Goal: Task Accomplishment & Management: Manage account settings

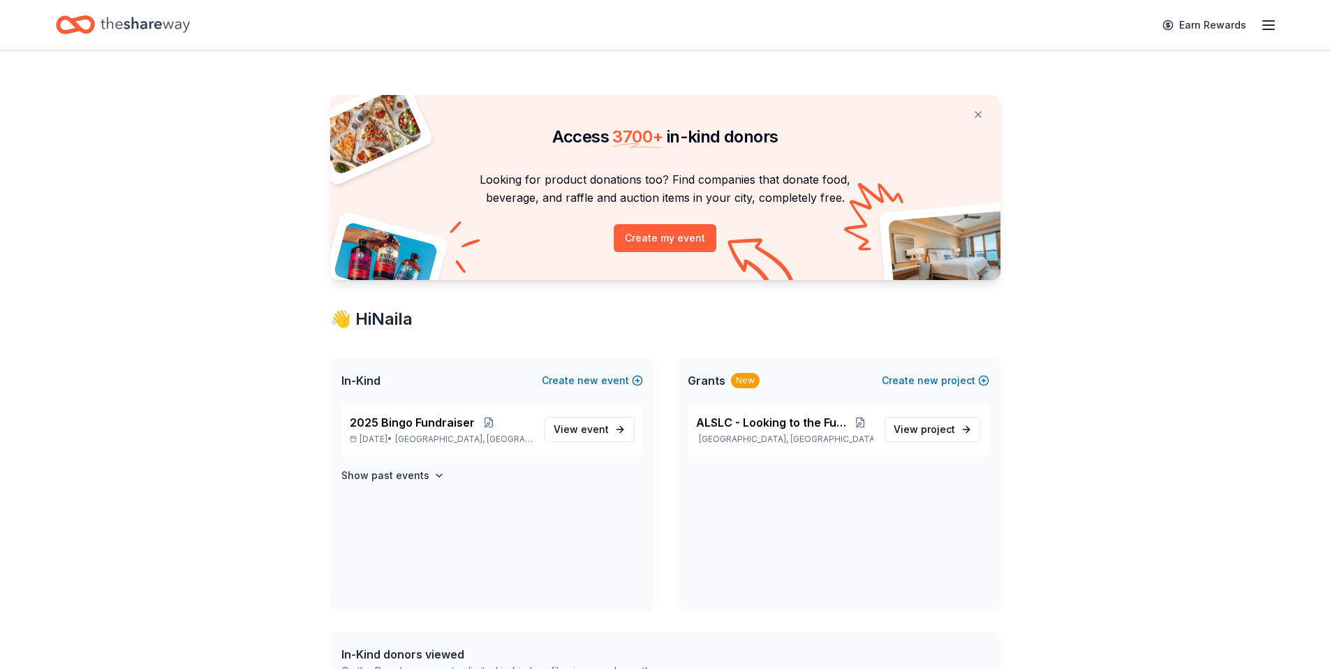
click at [1266, 24] on icon "button" at bounding box center [1268, 25] width 17 height 17
click at [1128, 112] on div "Account" at bounding box center [1172, 108] width 186 height 17
click at [1257, 19] on div "Earn Rewards" at bounding box center [1215, 24] width 123 height 33
click at [1264, 26] on icon "button" at bounding box center [1268, 25] width 17 height 17
click at [1111, 111] on link "Account" at bounding box center [1101, 108] width 44 height 14
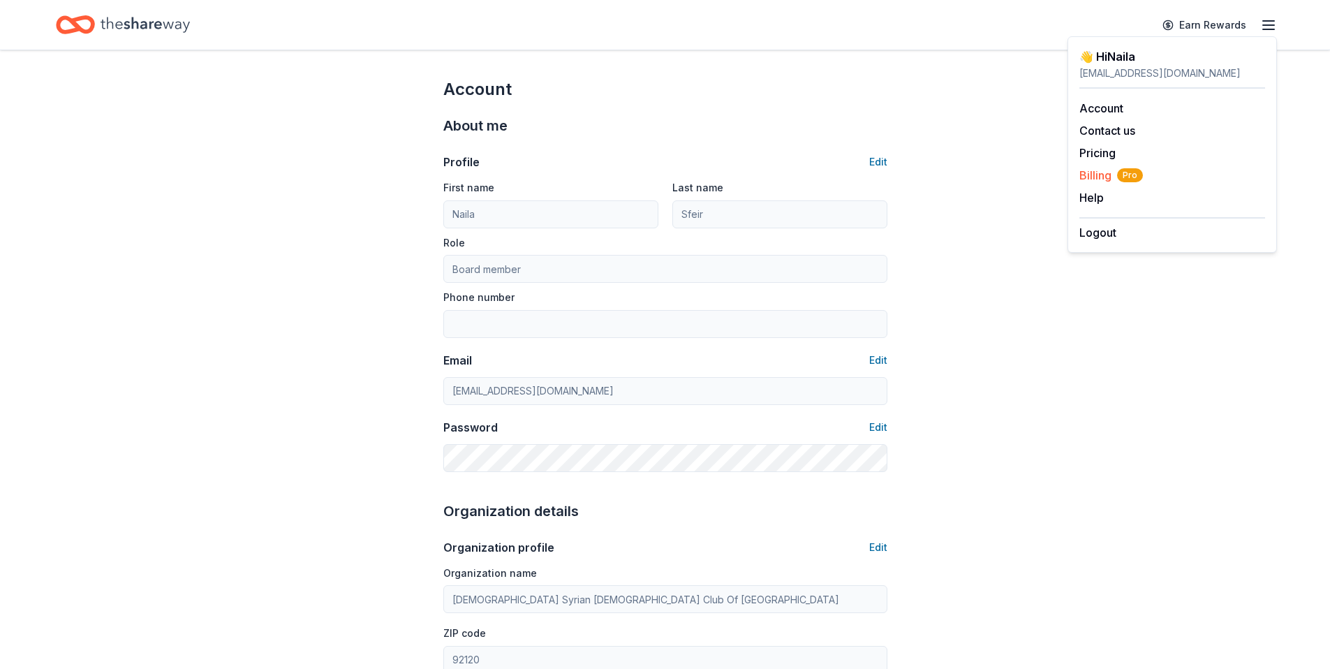
click at [1104, 172] on span "Billing Pro" at bounding box center [1111, 175] width 64 height 17
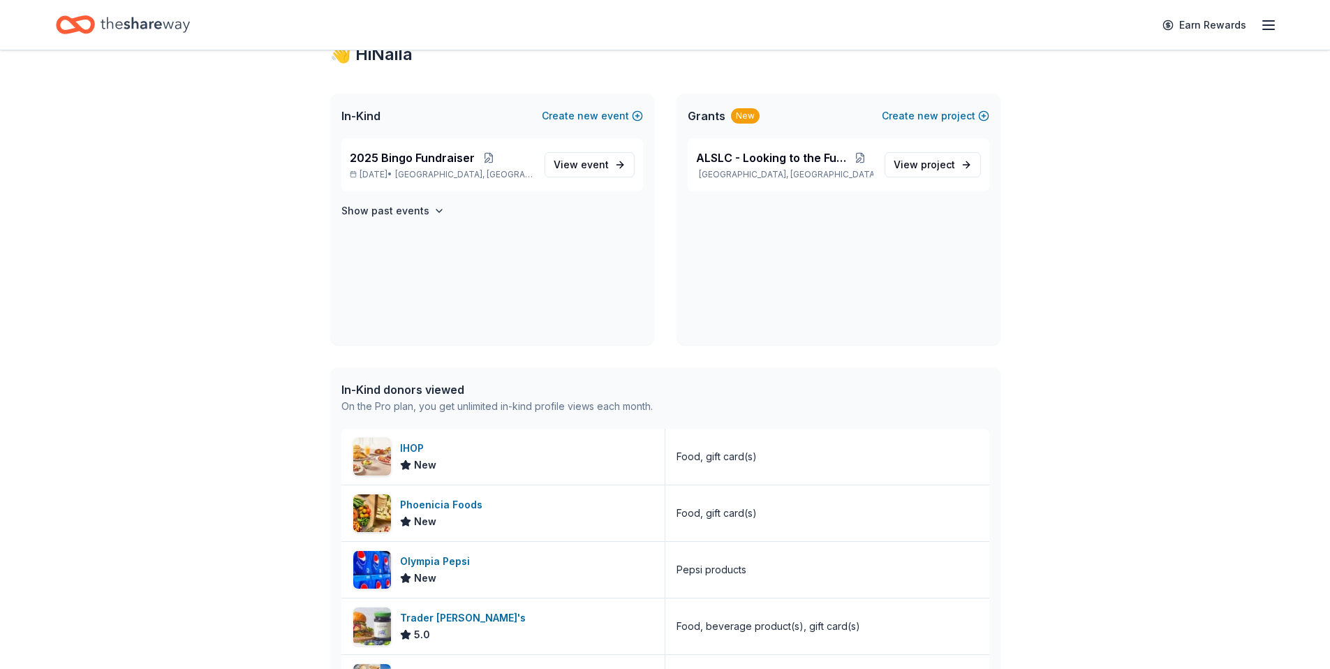
scroll to position [829, 0]
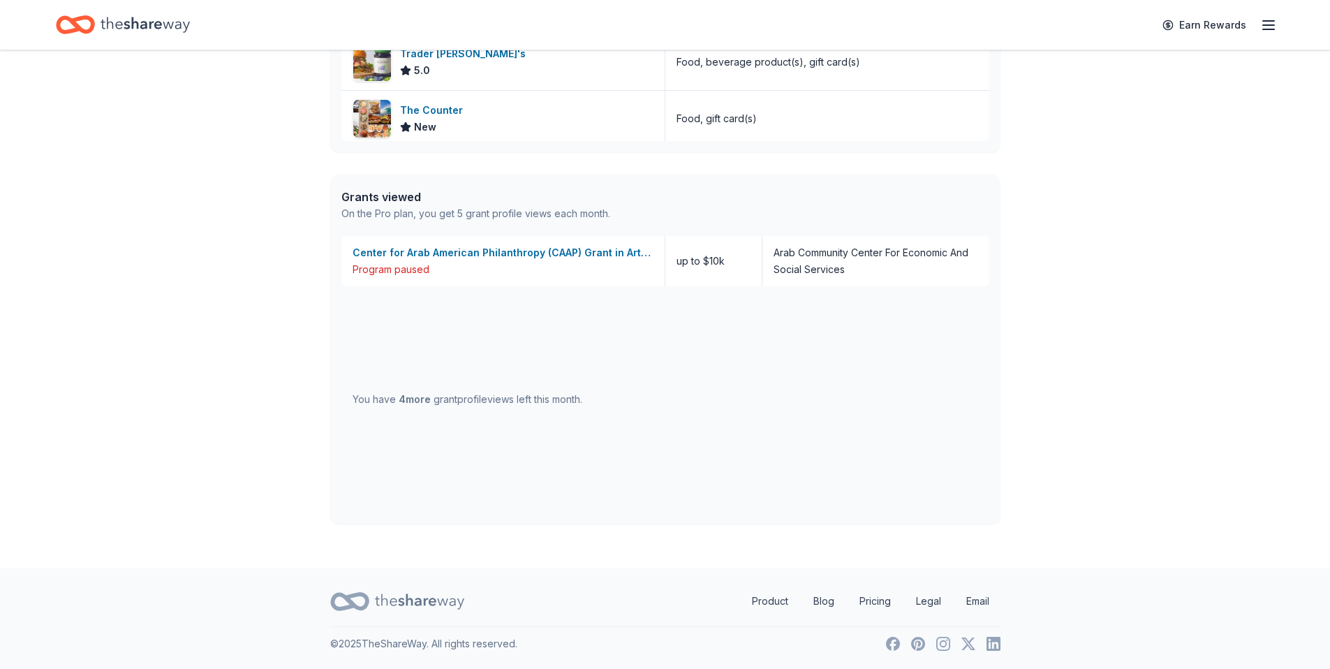
click at [1268, 24] on icon "button" at bounding box center [1268, 25] width 17 height 17
click at [1090, 198] on button "Help" at bounding box center [1091, 197] width 24 height 17
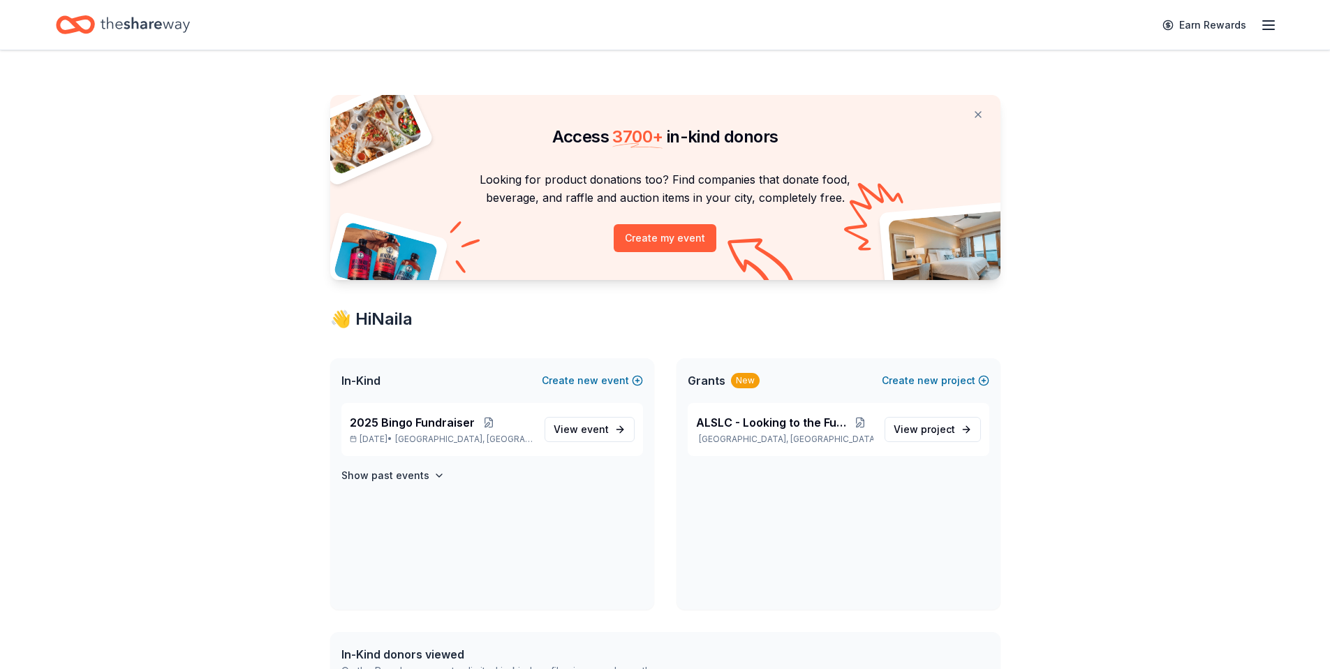
click at [1270, 27] on icon "button" at bounding box center [1268, 25] width 17 height 17
click at [1092, 110] on link "Account" at bounding box center [1101, 108] width 44 height 14
